Goal: Information Seeking & Learning: Learn about a topic

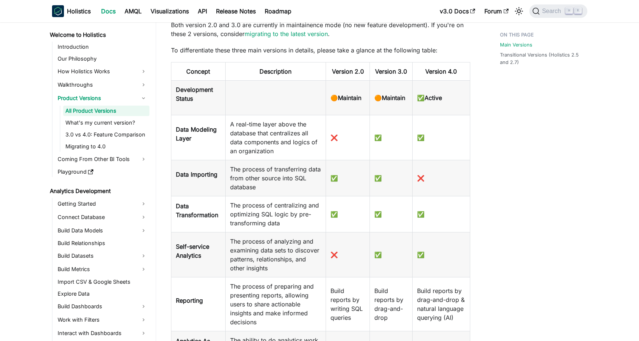
scroll to position [212, 0]
click at [387, 142] on td "✅" at bounding box center [391, 137] width 42 height 45
click at [449, 169] on td "❌" at bounding box center [441, 178] width 58 height 36
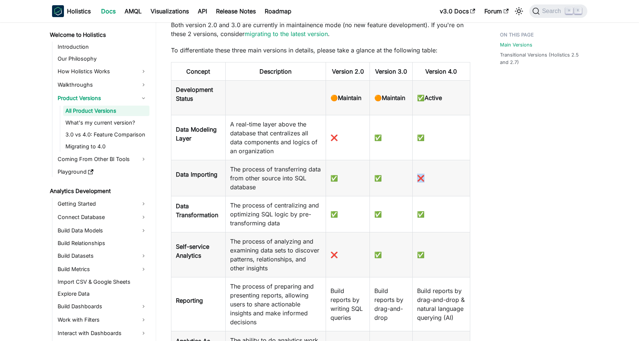
click at [449, 169] on td "❌" at bounding box center [441, 178] width 58 height 36
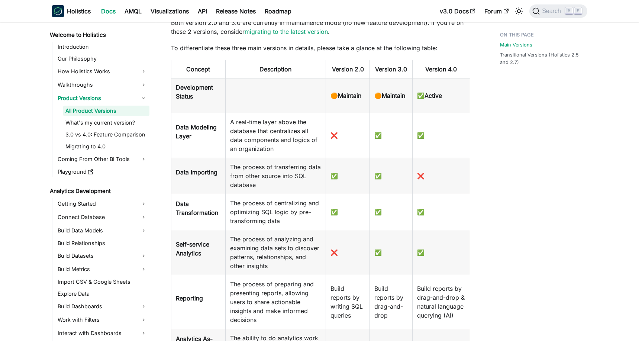
scroll to position [214, 0]
click at [484, 196] on div "Welcome to Holistics Product Versions All Product Versions On this page Product…" at bounding box center [320, 258] width 329 height 888
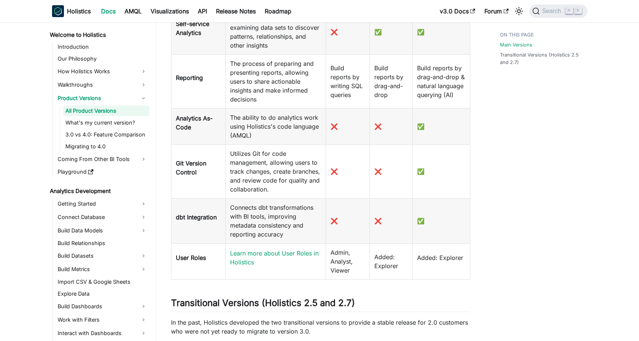
scroll to position [482, 0]
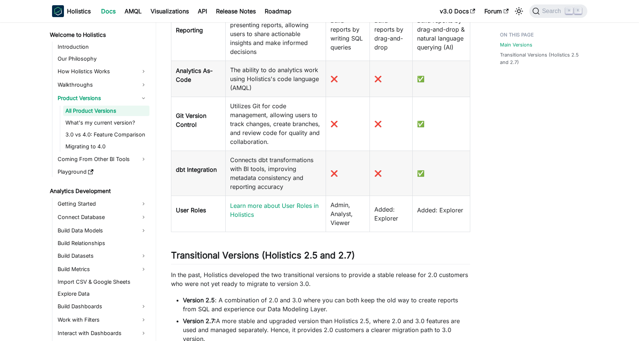
click at [394, 79] on td "❌" at bounding box center [391, 79] width 42 height 36
click at [384, 77] on td "❌" at bounding box center [391, 79] width 42 height 36
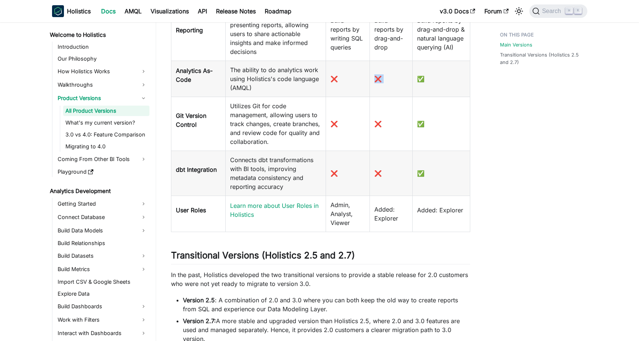
click at [384, 77] on td "❌" at bounding box center [391, 79] width 42 height 36
drag, startPoint x: 384, startPoint y: 77, endPoint x: 388, endPoint y: 84, distance: 8.0
click at [388, 84] on td "❌" at bounding box center [391, 79] width 42 height 36
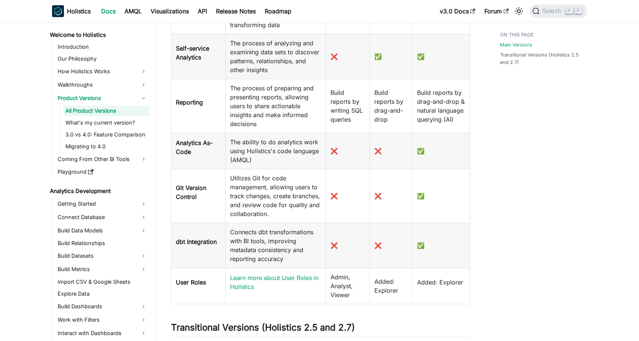
scroll to position [444, 0]
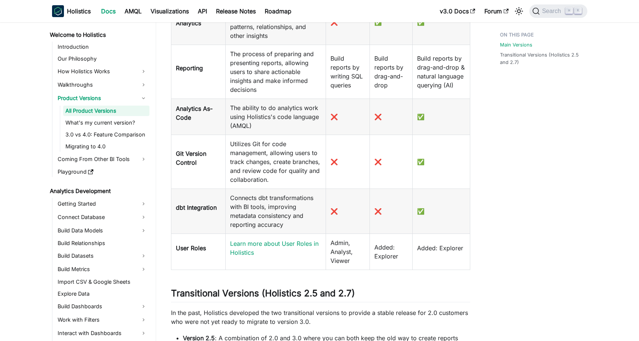
click at [325, 244] on td "Learn more about User Roles in Holistics" at bounding box center [275, 252] width 100 height 36
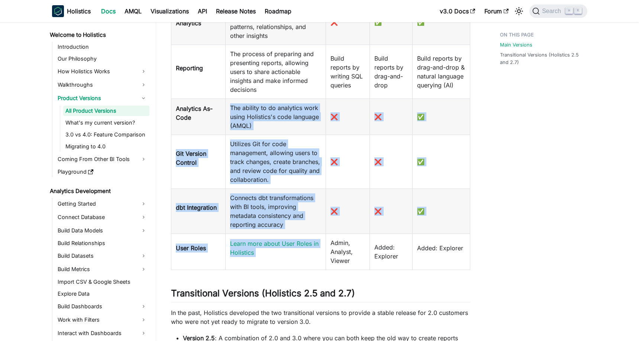
drag, startPoint x: 337, startPoint y: 244, endPoint x: 286, endPoint y: 118, distance: 136.2
click at [286, 118] on table "Concept Description Version 2.0 Version 3.0 Version 4.0 Development Status 🟠 Ma…" at bounding box center [320, 50] width 299 height 440
click at [286, 118] on td "The ability to do analytics work using Holistics's code language (AMQL)" at bounding box center [275, 117] width 100 height 36
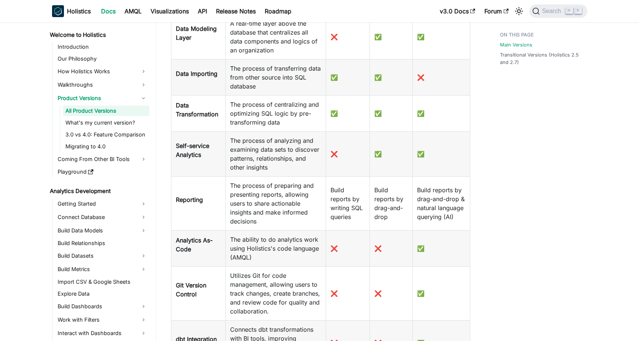
scroll to position [330, 0]
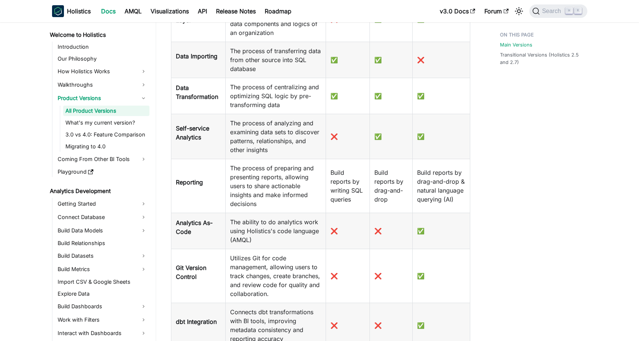
click at [286, 118] on td "The process of analyzing and examining data sets to discover patterns, relation…" at bounding box center [275, 136] width 100 height 45
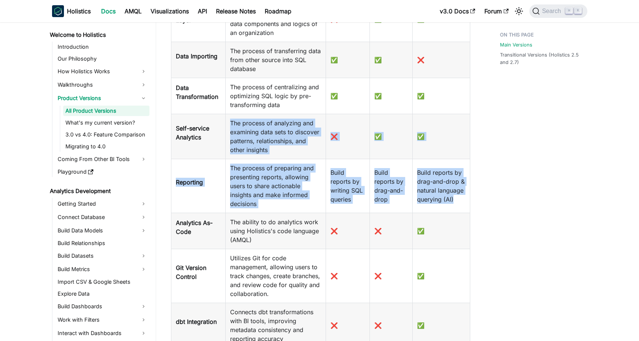
drag, startPoint x: 286, startPoint y: 118, endPoint x: 452, endPoint y: 188, distance: 180.6
click at [452, 188] on table "Concept Description Version 2.0 Version 3.0 Version 4.0 Development Status 🟠 Ma…" at bounding box center [320, 164] width 299 height 440
click at [452, 188] on td "Build reports by drag-and-drop & natural language querying (AI)" at bounding box center [441, 186] width 58 height 54
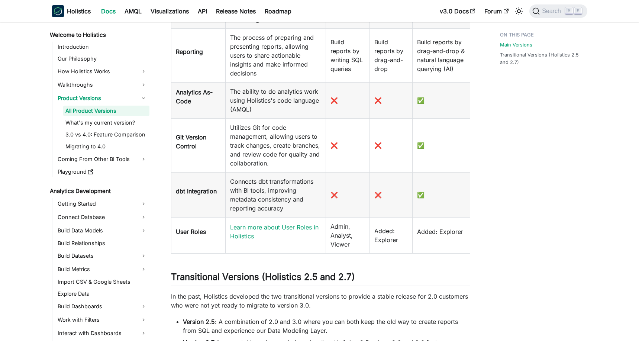
scroll to position [474, 0]
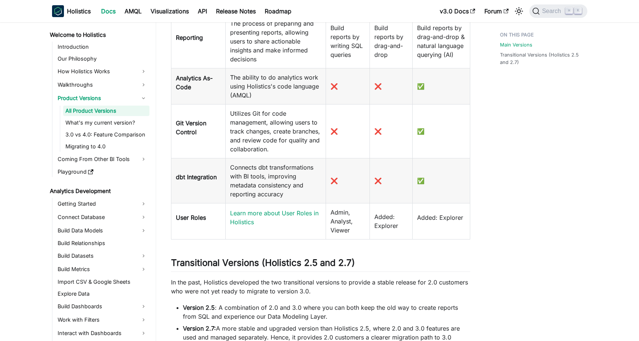
click at [460, 203] on td "Added: Explorer" at bounding box center [441, 221] width 58 height 36
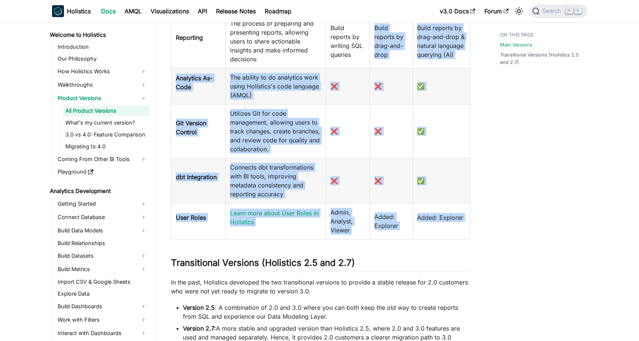
drag, startPoint x: 460, startPoint y: 203, endPoint x: 410, endPoint y: 47, distance: 163.9
click at [410, 47] on table "Concept Description Version 2.0 Version 3.0 Version 4.0 Development Status 🟠 Ma…" at bounding box center [320, 19] width 299 height 440
click at [410, 47] on td "Build reports by drag-and-drop" at bounding box center [391, 41] width 42 height 54
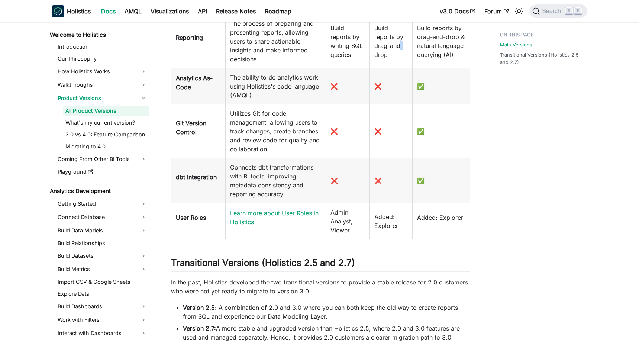
click at [410, 47] on td "Build reports by drag-and-drop" at bounding box center [391, 41] width 42 height 54
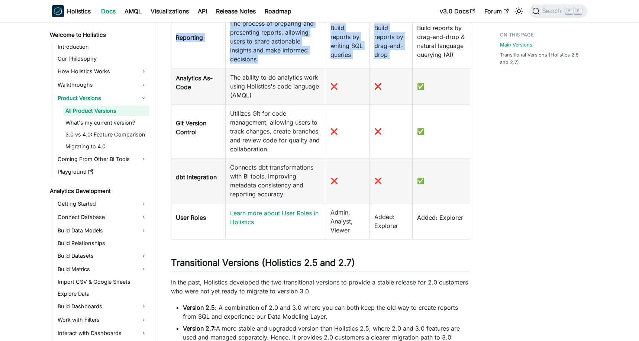
drag, startPoint x: 410, startPoint y: 47, endPoint x: 218, endPoint y: 45, distance: 192.1
click at [218, 45] on tr "Reporting The process of preparing and presenting reports, allowing users to sh…" at bounding box center [320, 41] width 299 height 54
click at [218, 45] on td "Reporting" at bounding box center [198, 41] width 54 height 54
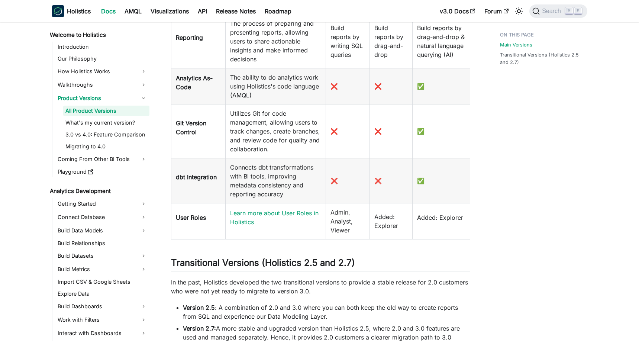
click at [218, 45] on td "Reporting" at bounding box center [198, 41] width 54 height 54
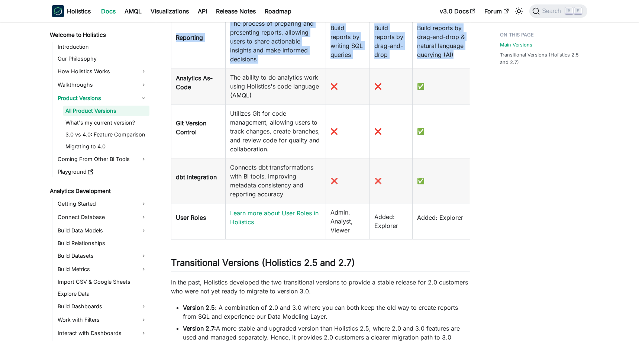
drag, startPoint x: 218, startPoint y: 45, endPoint x: 424, endPoint y: 42, distance: 206.5
click at [424, 42] on tr "Reporting The process of preparing and presenting reports, allowing users to sh…" at bounding box center [320, 41] width 299 height 54
click at [424, 42] on td "Build reports by drag-and-drop & natural language querying (AI)" at bounding box center [441, 41] width 58 height 54
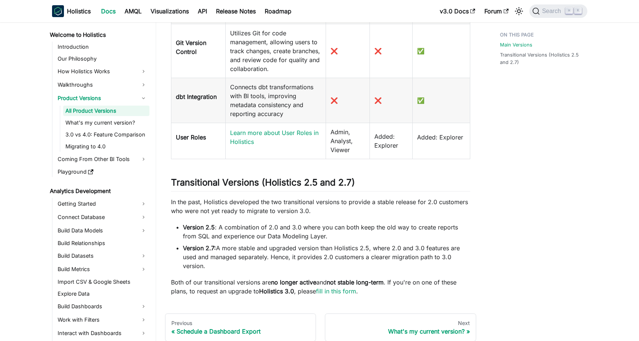
scroll to position [587, 0]
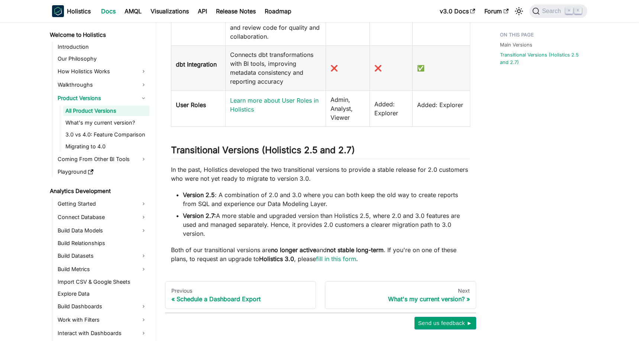
click at [455, 100] on p "Added: Explorer" at bounding box center [441, 104] width 48 height 9
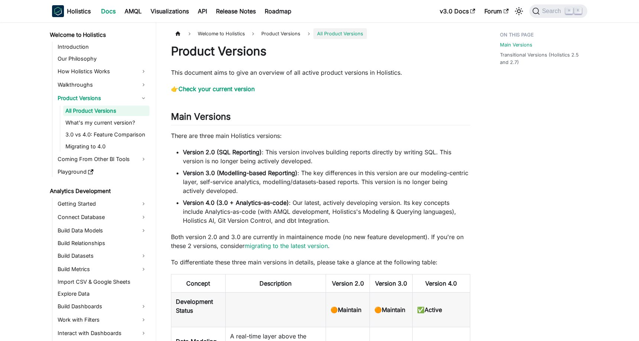
scroll to position [0, 0]
